Goal: Check status: Check status

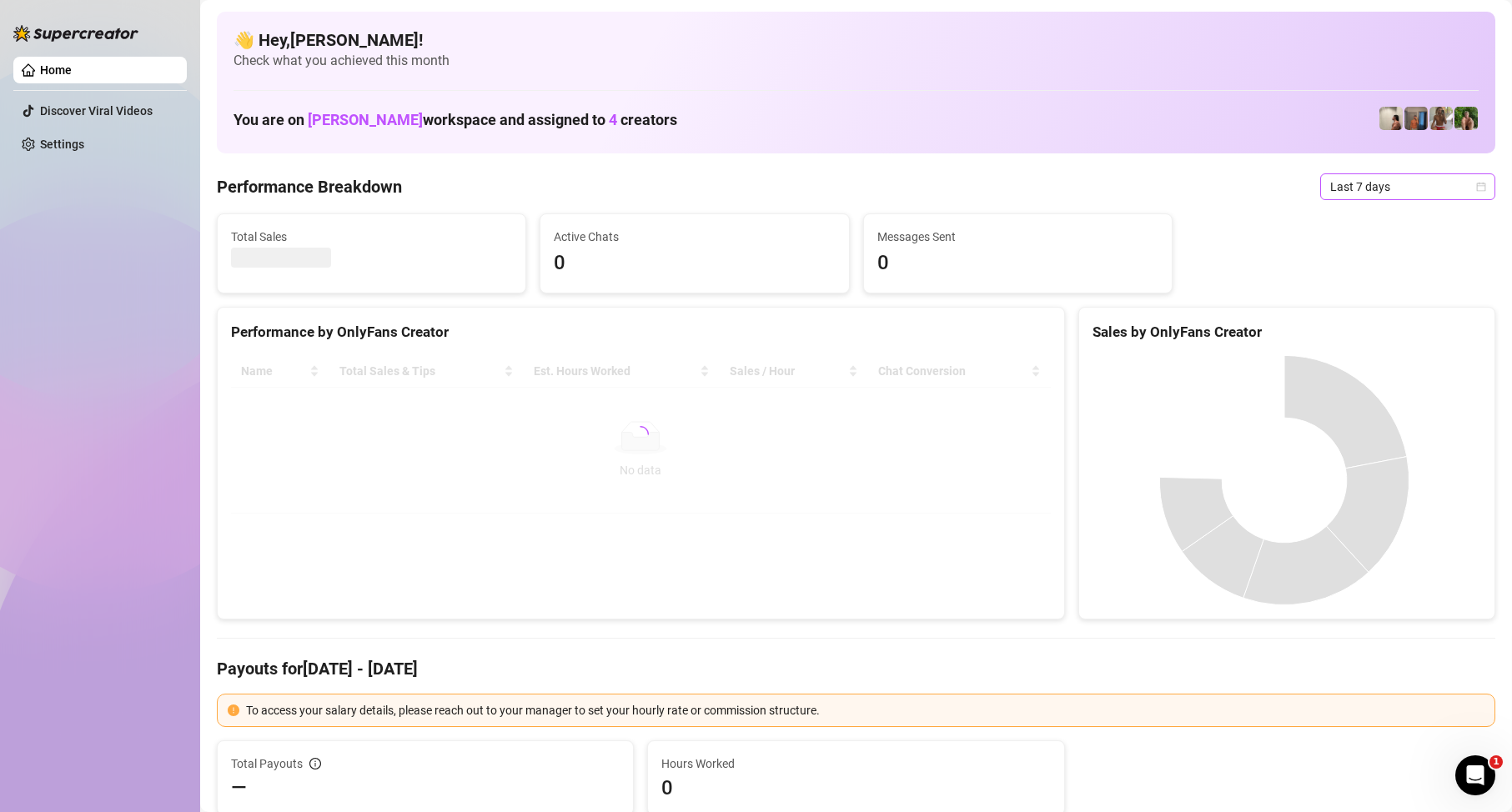
click at [1427, 186] on span "Last 7 days" at bounding box center [1408, 187] width 155 height 25
click at [1382, 327] on div "Custom date" at bounding box center [1393, 326] width 148 height 18
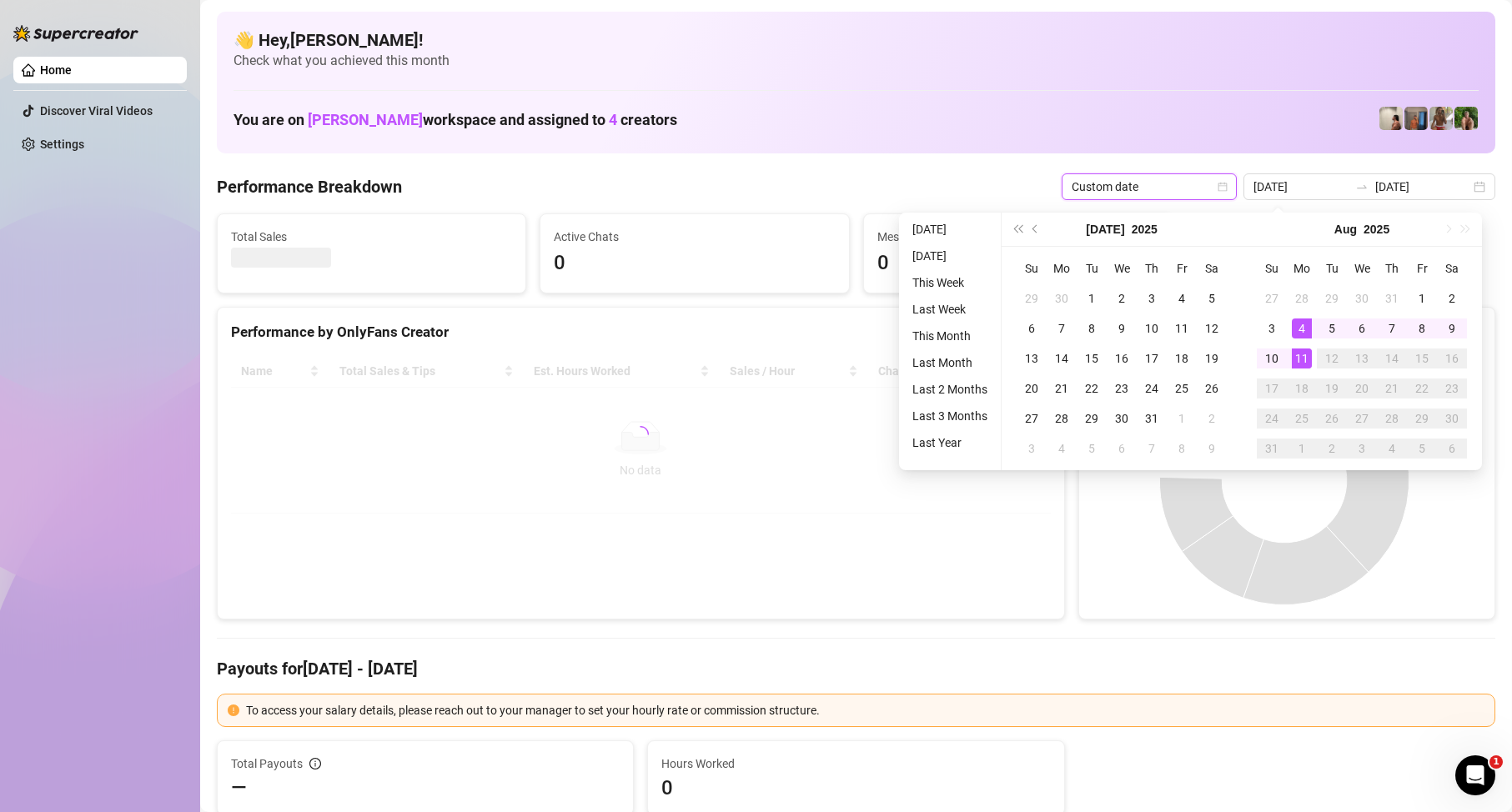
type input "[DATE]"
click at [1304, 368] on div "11" at bounding box center [1302, 358] width 20 height 20
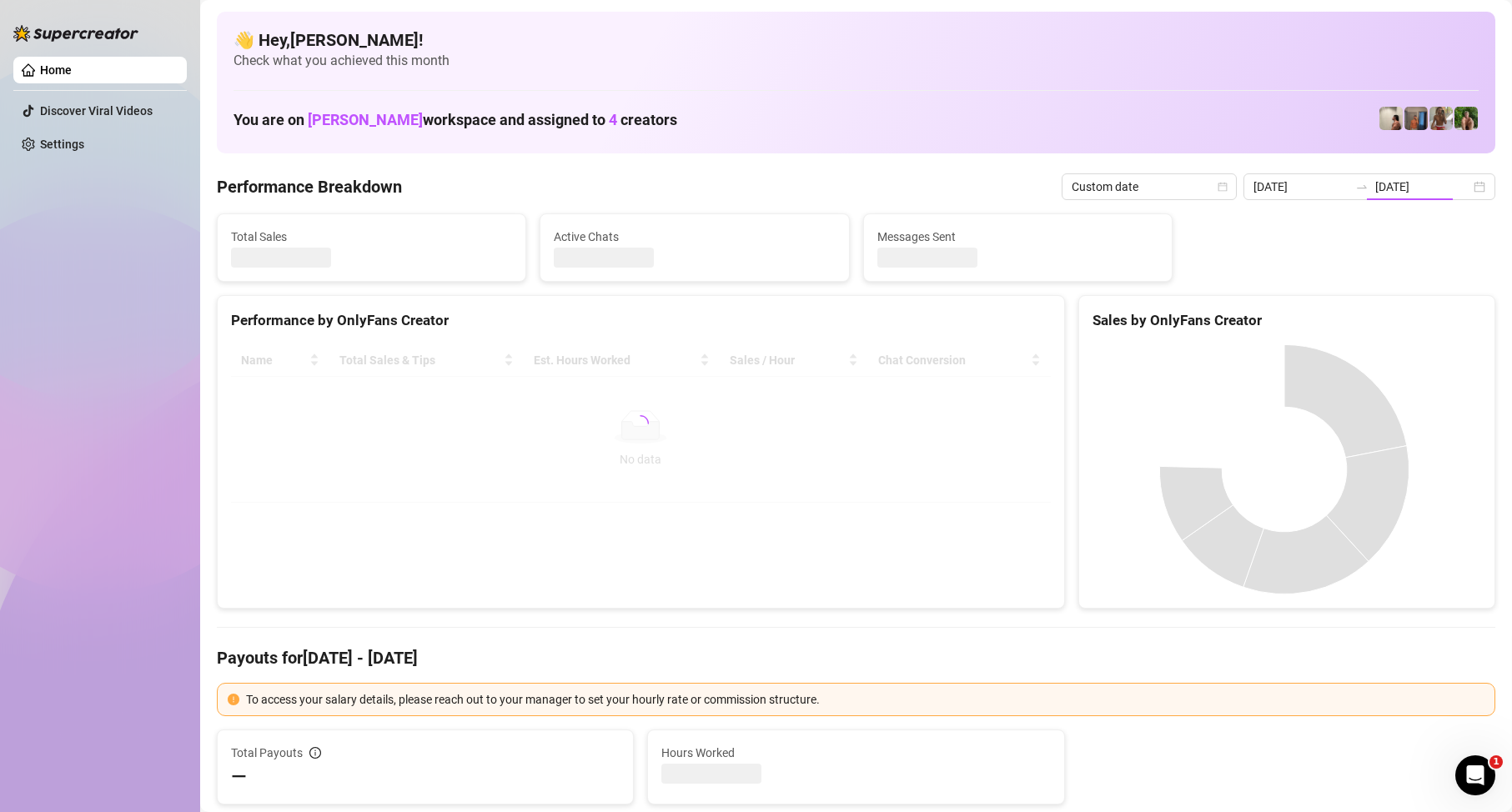
type input "[DATE]"
